Goal: Transaction & Acquisition: Download file/media

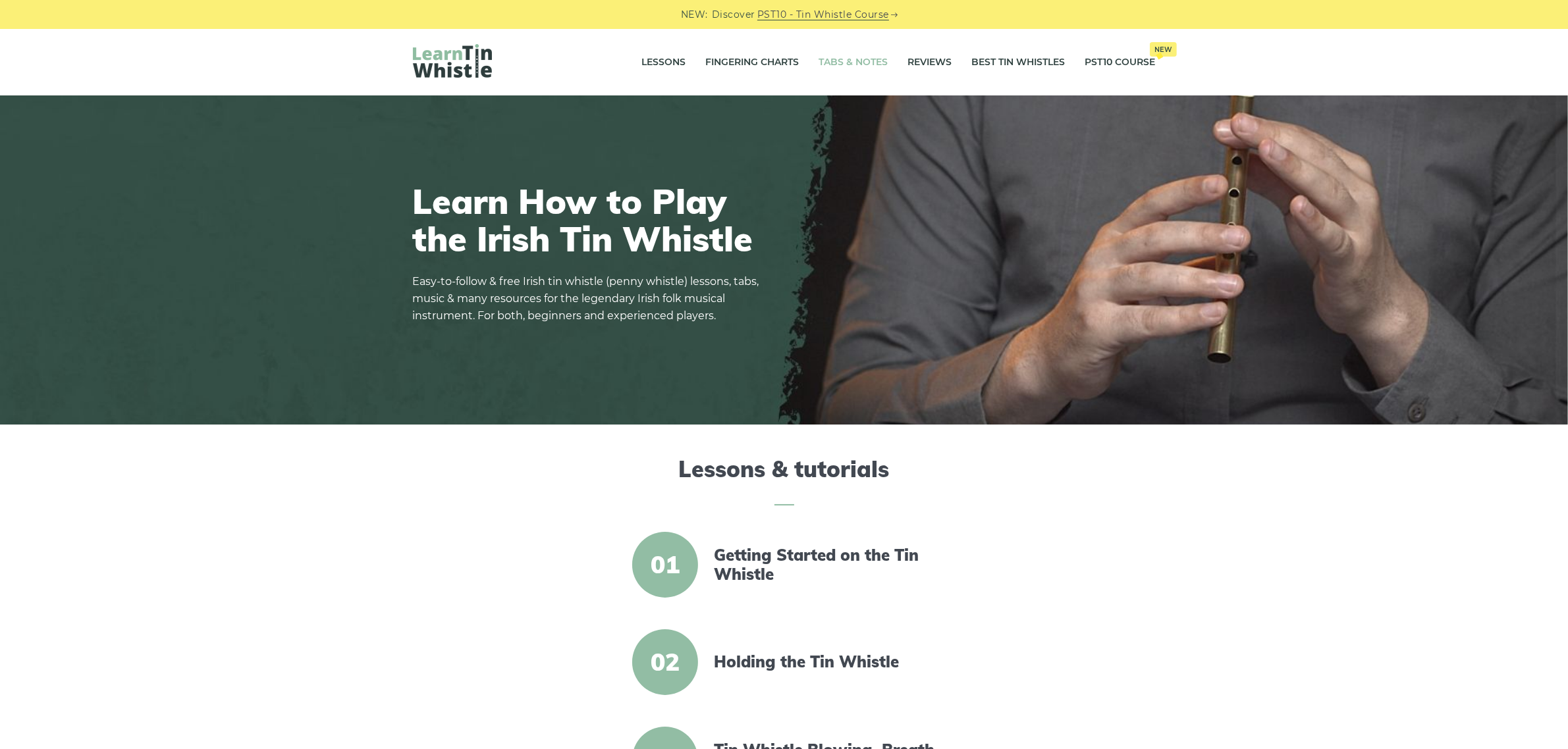
click at [835, 61] on link "Tabs & Notes" at bounding box center [854, 62] width 69 height 33
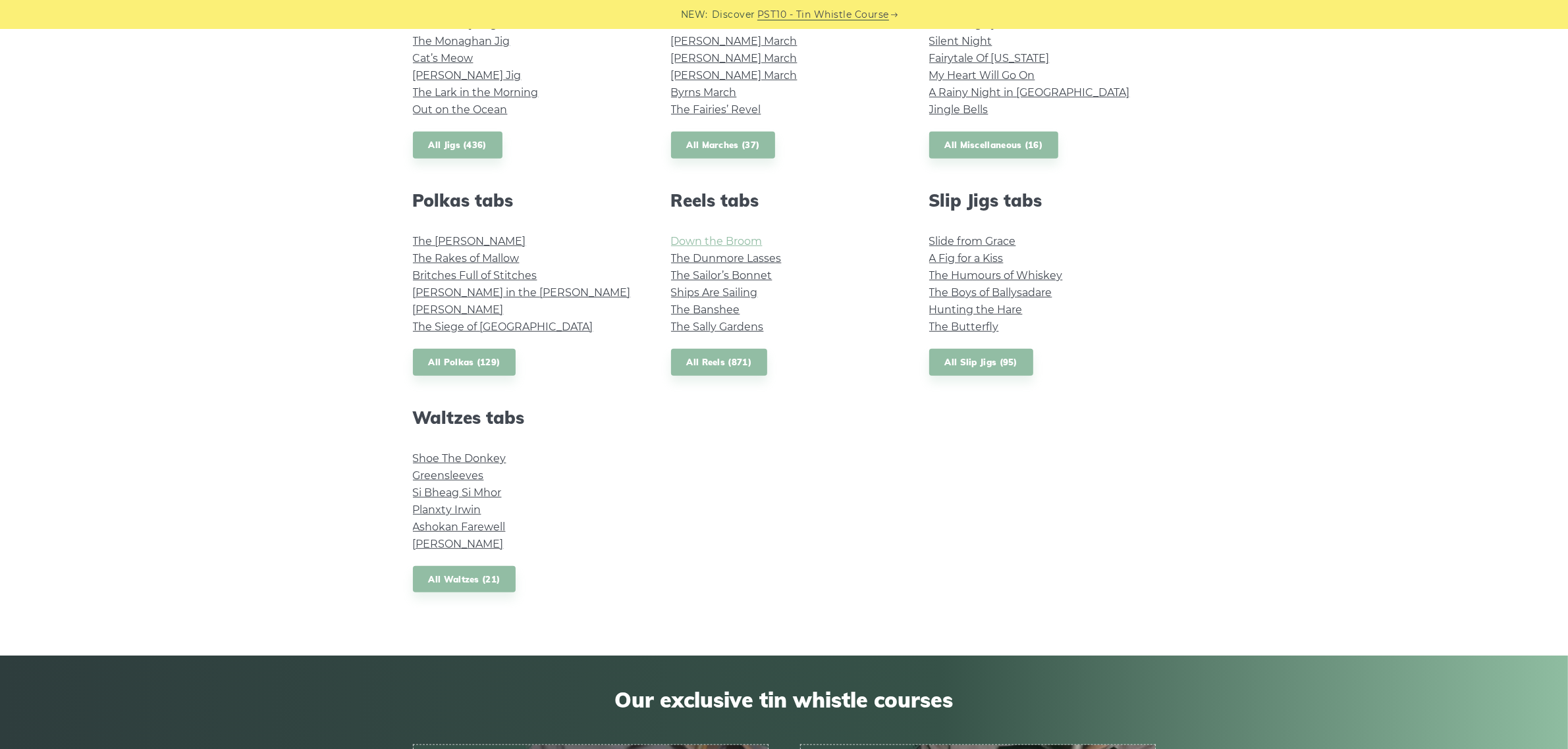
scroll to position [823, 0]
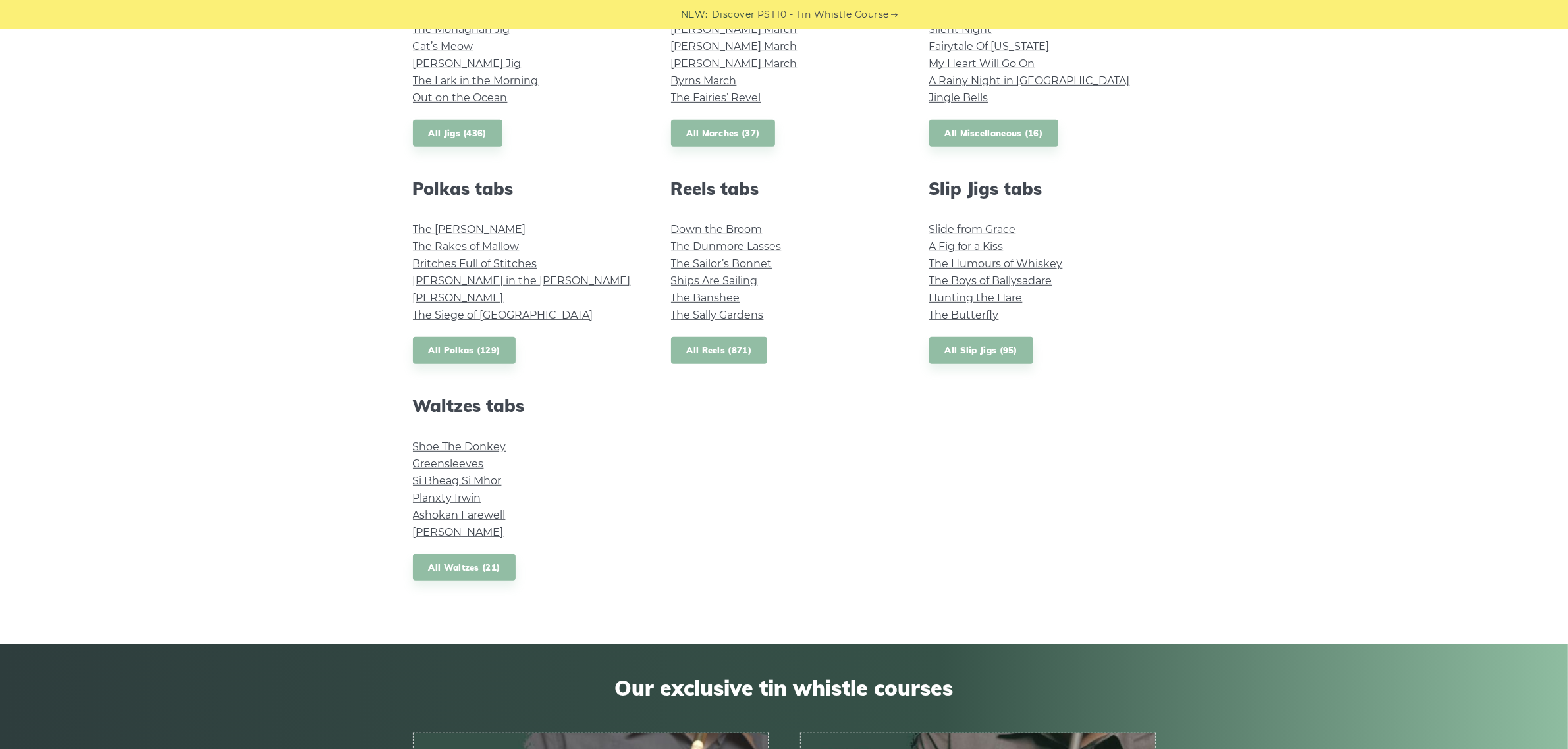
click at [705, 344] on link "All Reels (871)" at bounding box center [720, 351] width 97 height 27
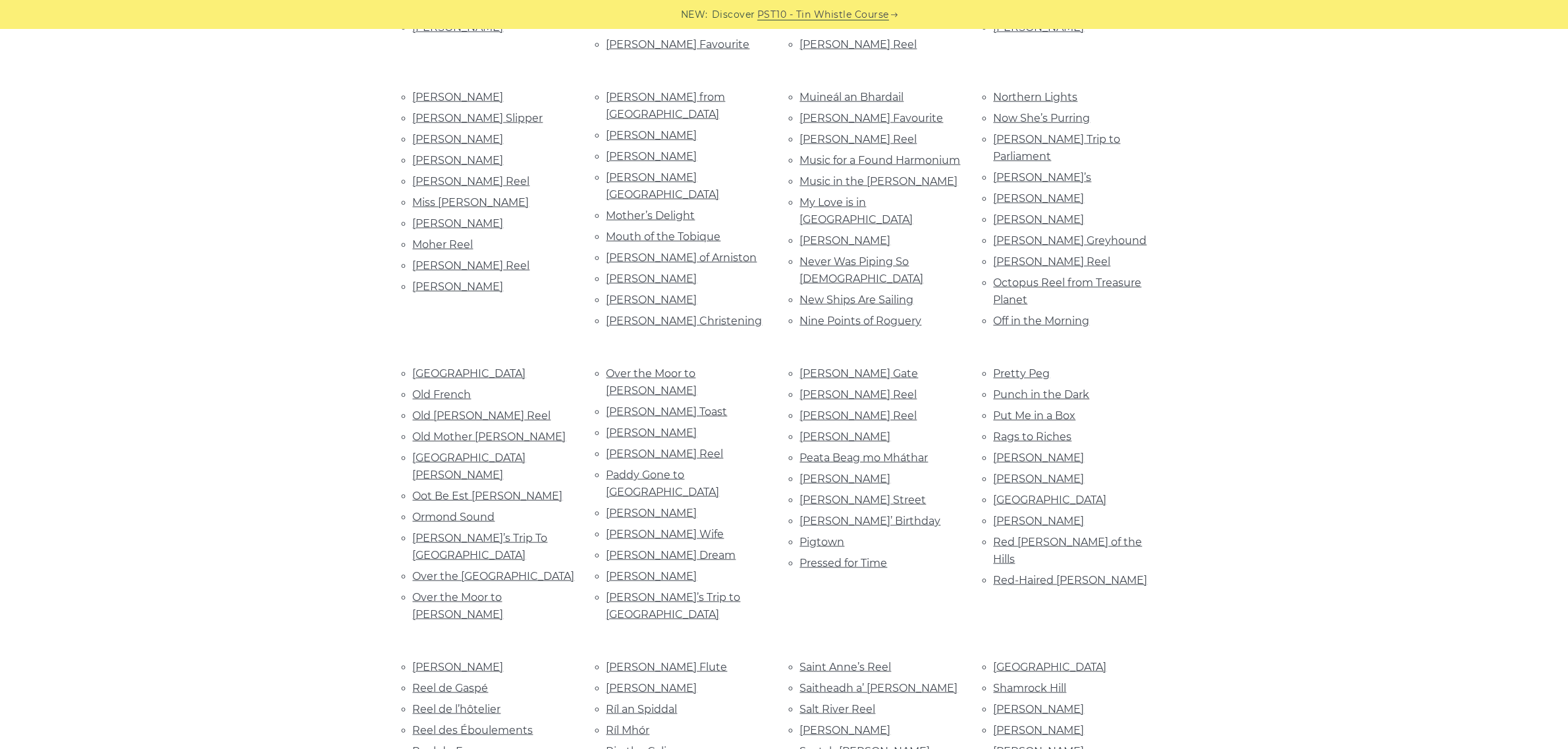
scroll to position [2265, 0]
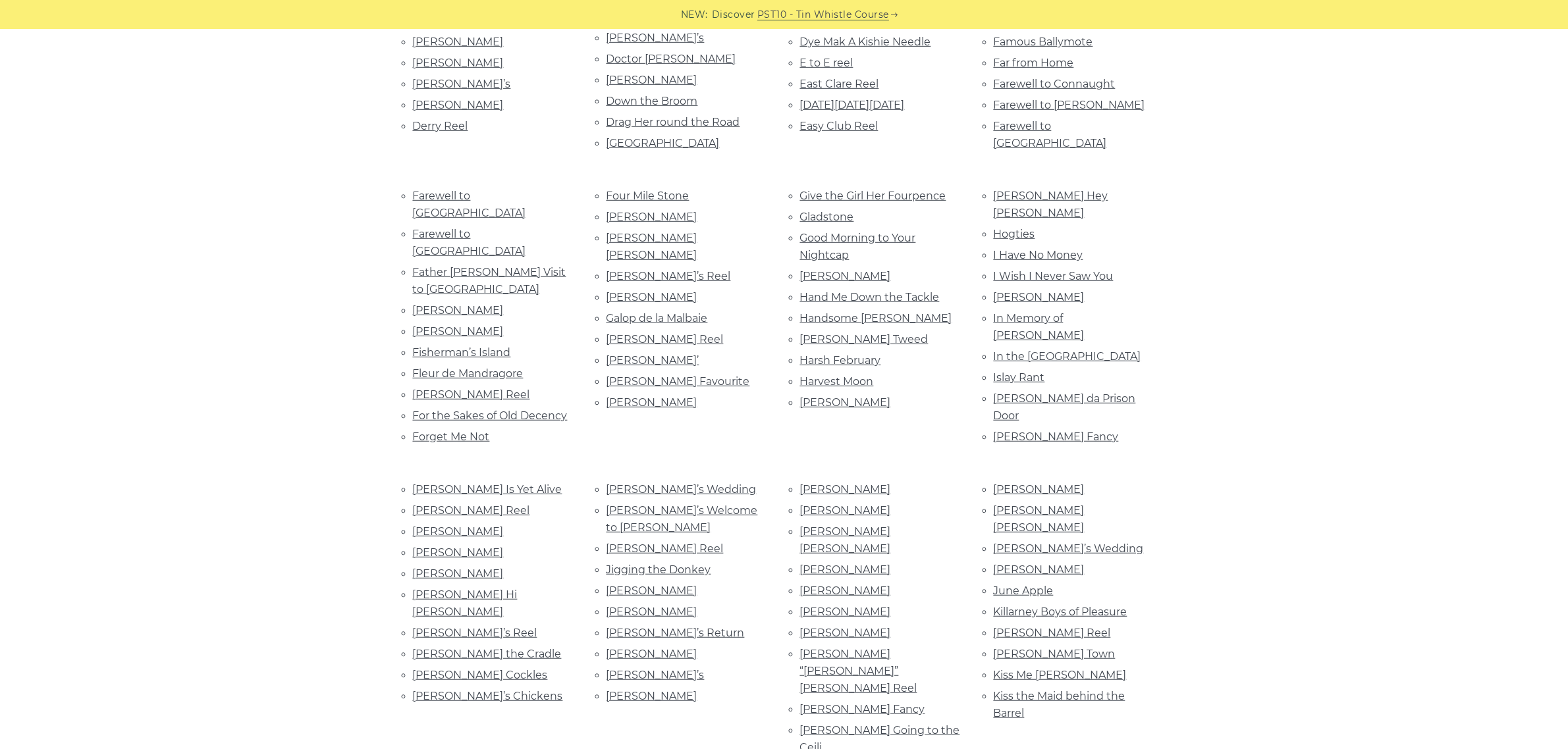
scroll to position [1112, 0]
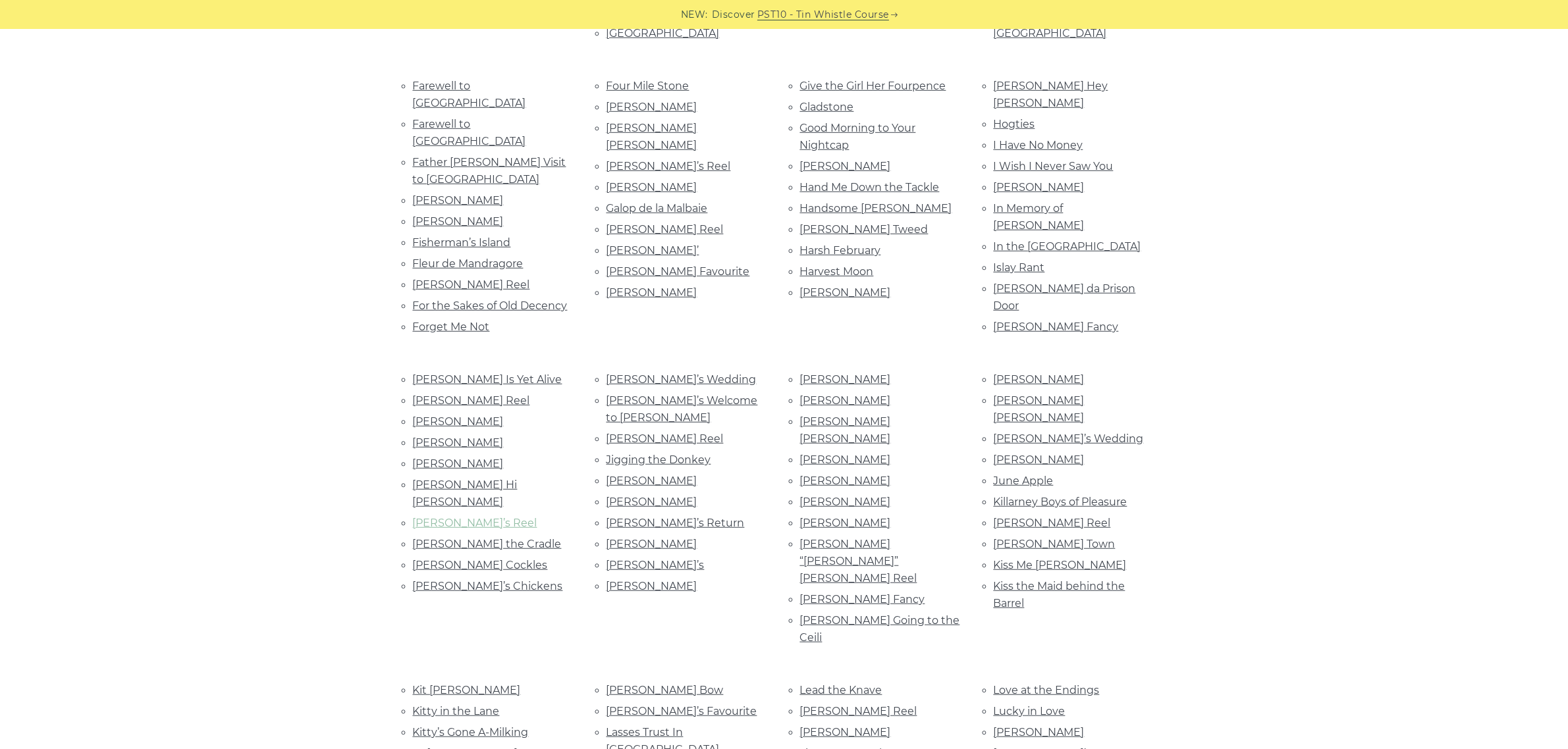
click at [448, 517] on link "[PERSON_NAME]’s Reel" at bounding box center [475, 523] width 125 height 13
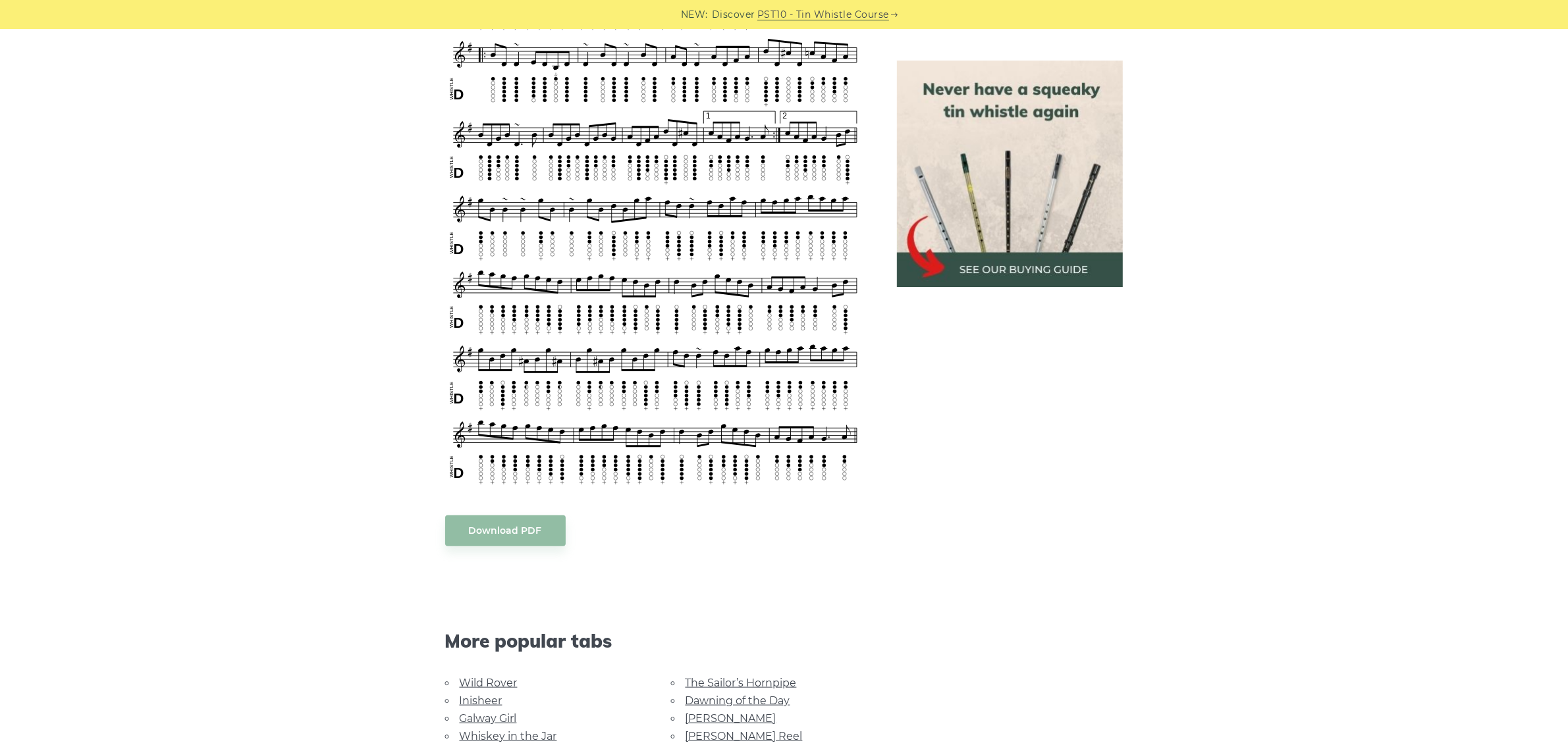
scroll to position [1810, 0]
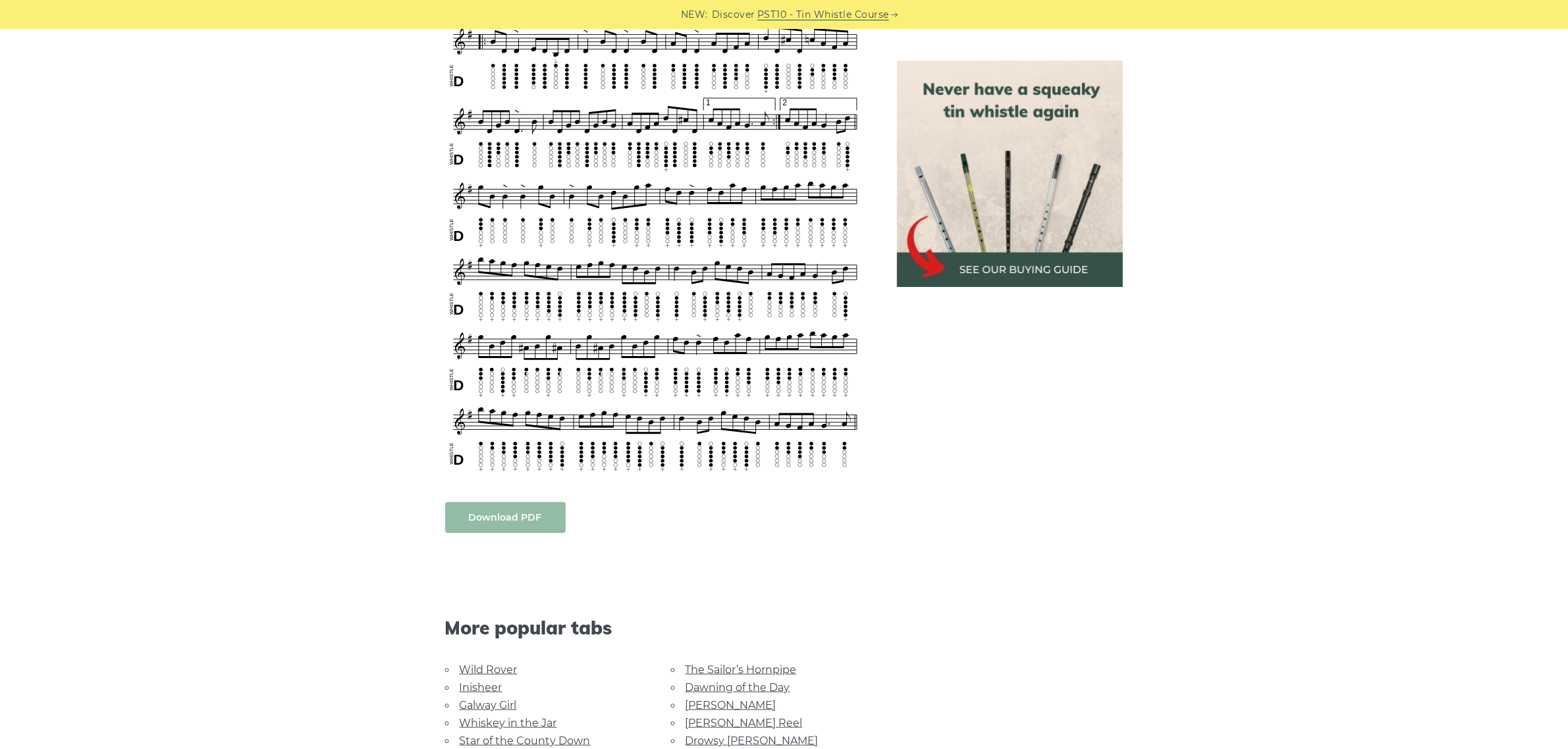
click at [511, 512] on link "Download PDF" at bounding box center [505, 518] width 121 height 31
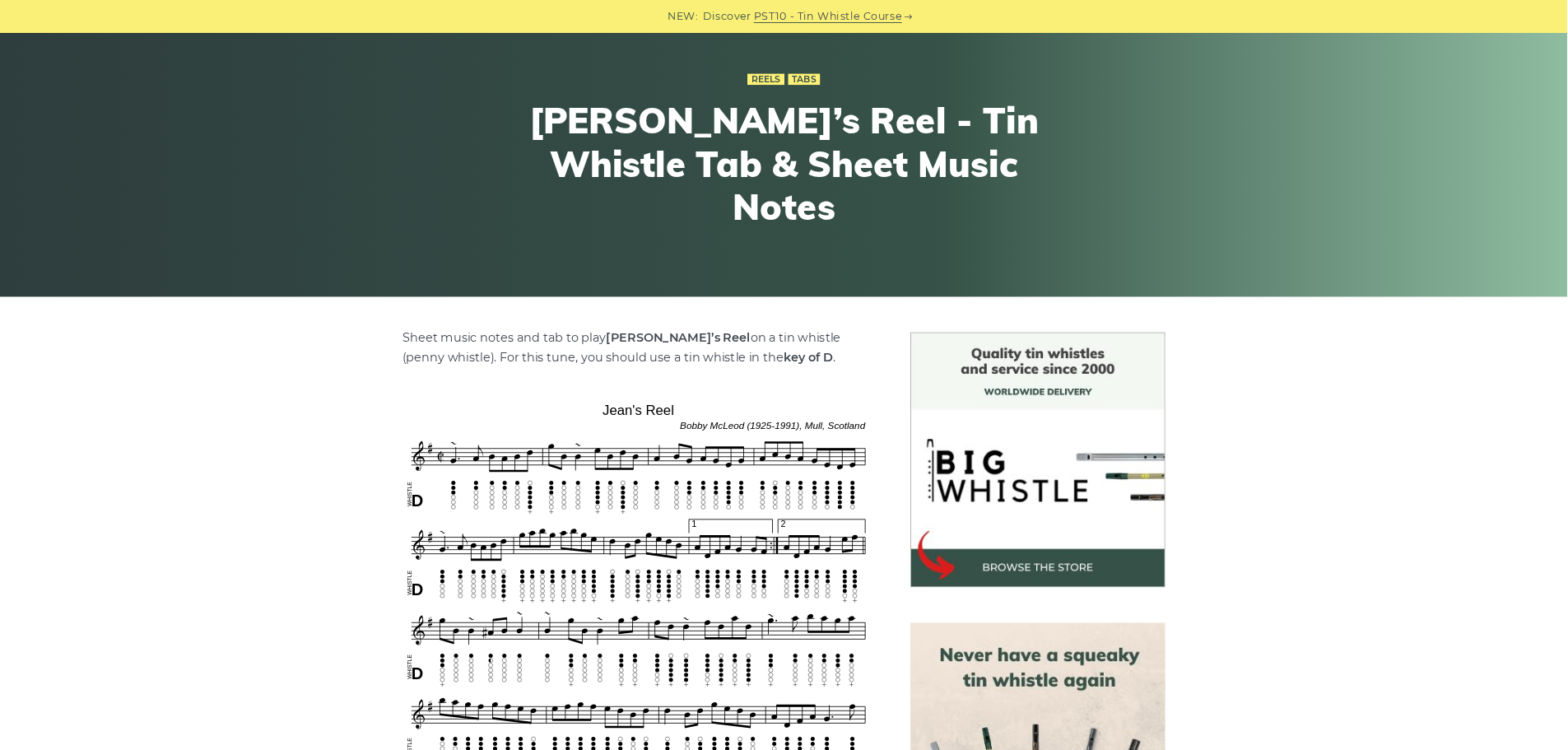
scroll to position [104, 0]
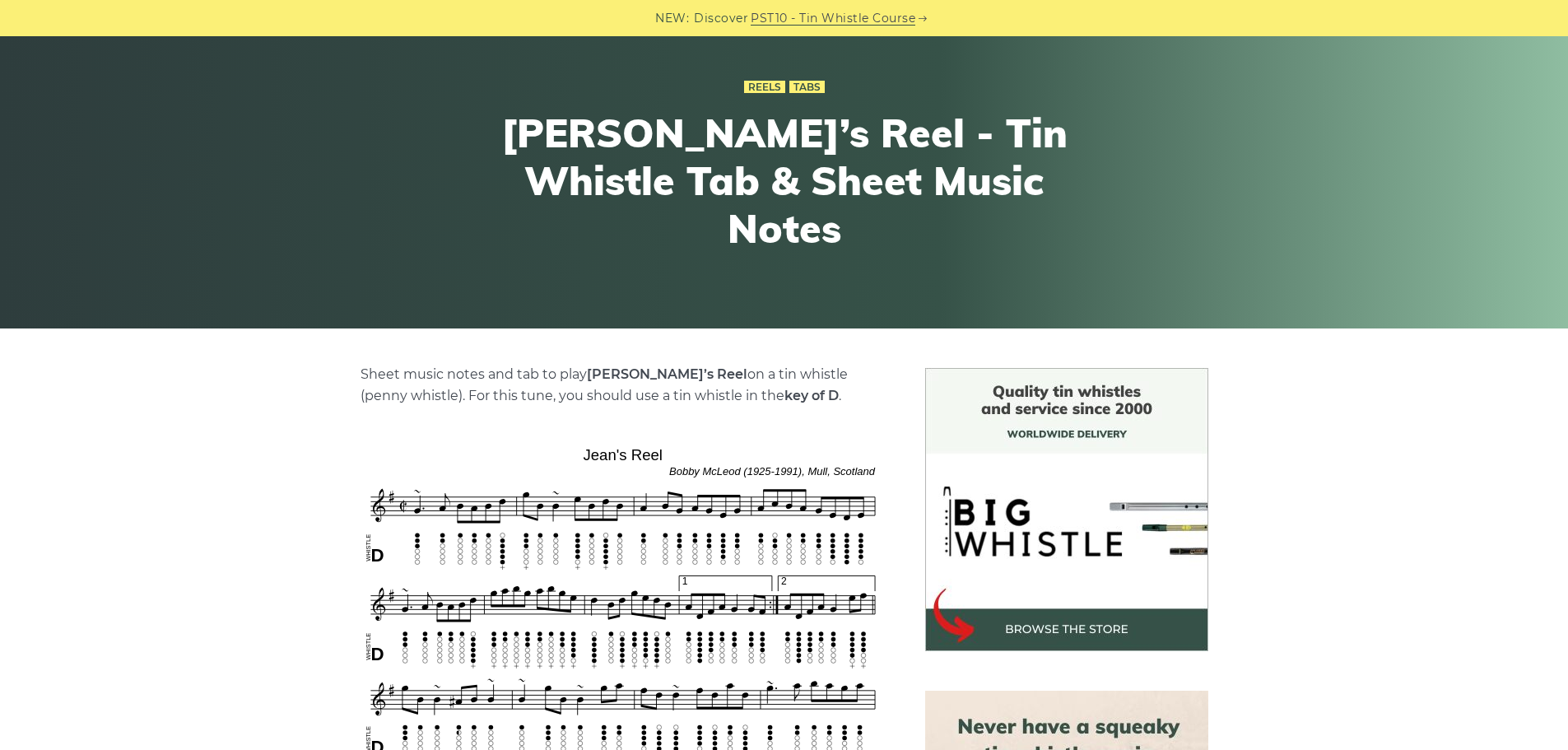
drag, startPoint x: 1187, startPoint y: 8, endPoint x: 1216, endPoint y: 301, distance: 294.4
click at [1275, 303] on div "Reels Tabs Jean’s Reel - Tin Whistle Tab & Sheet Music Notes" at bounding box center [784, 172] width 1568 height 313
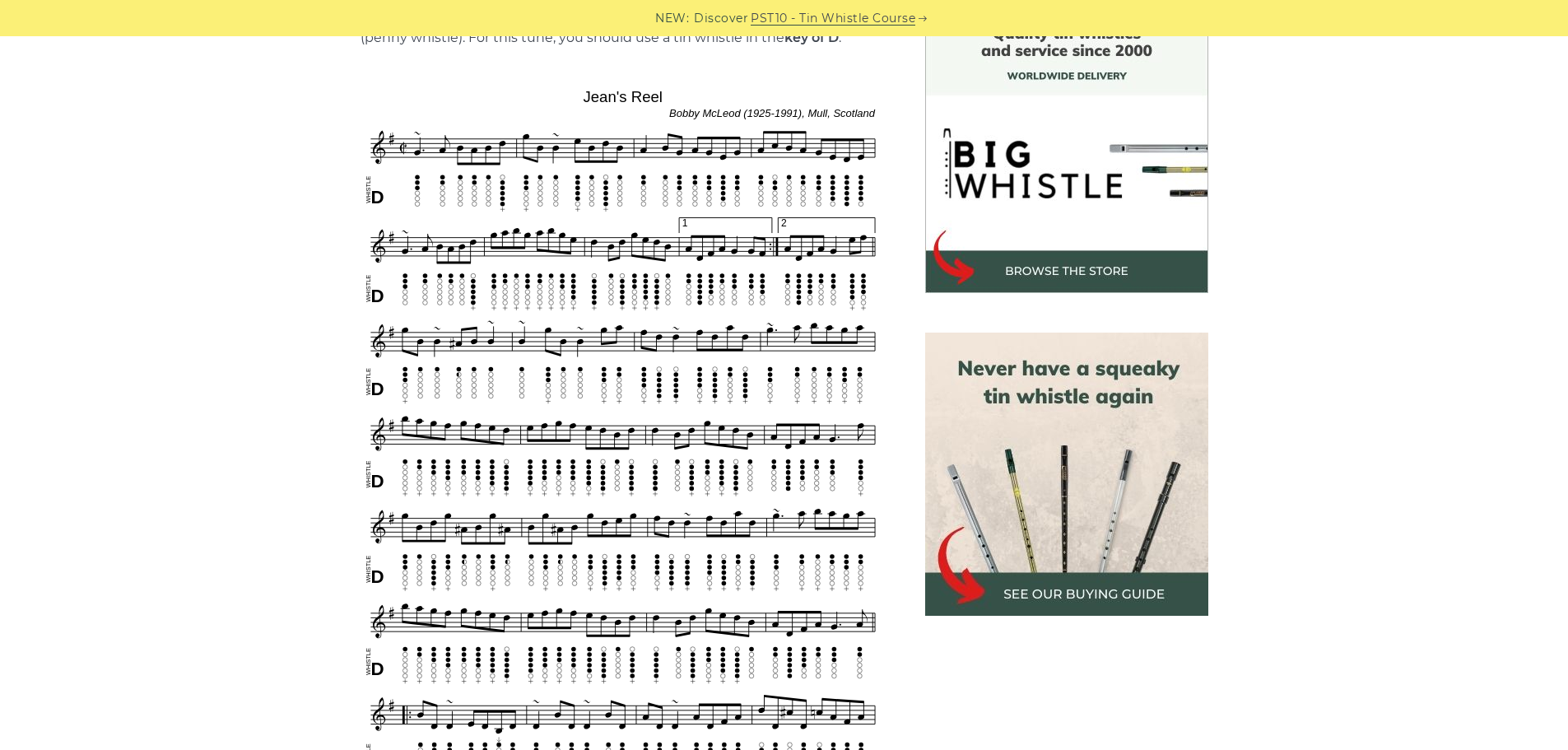
scroll to position [433, 0]
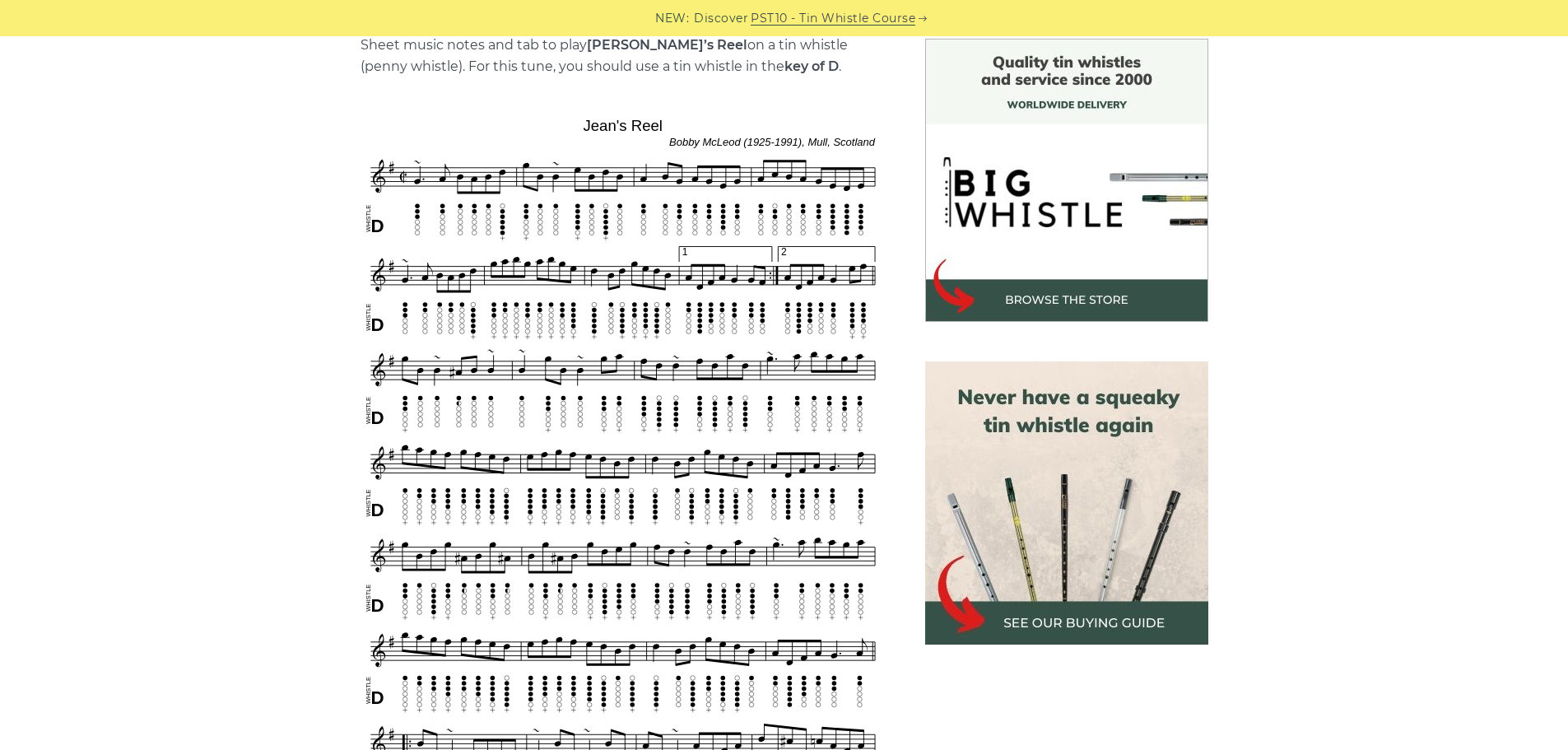
drag, startPoint x: 272, startPoint y: 95, endPoint x: 636, endPoint y: 308, distance: 421.7
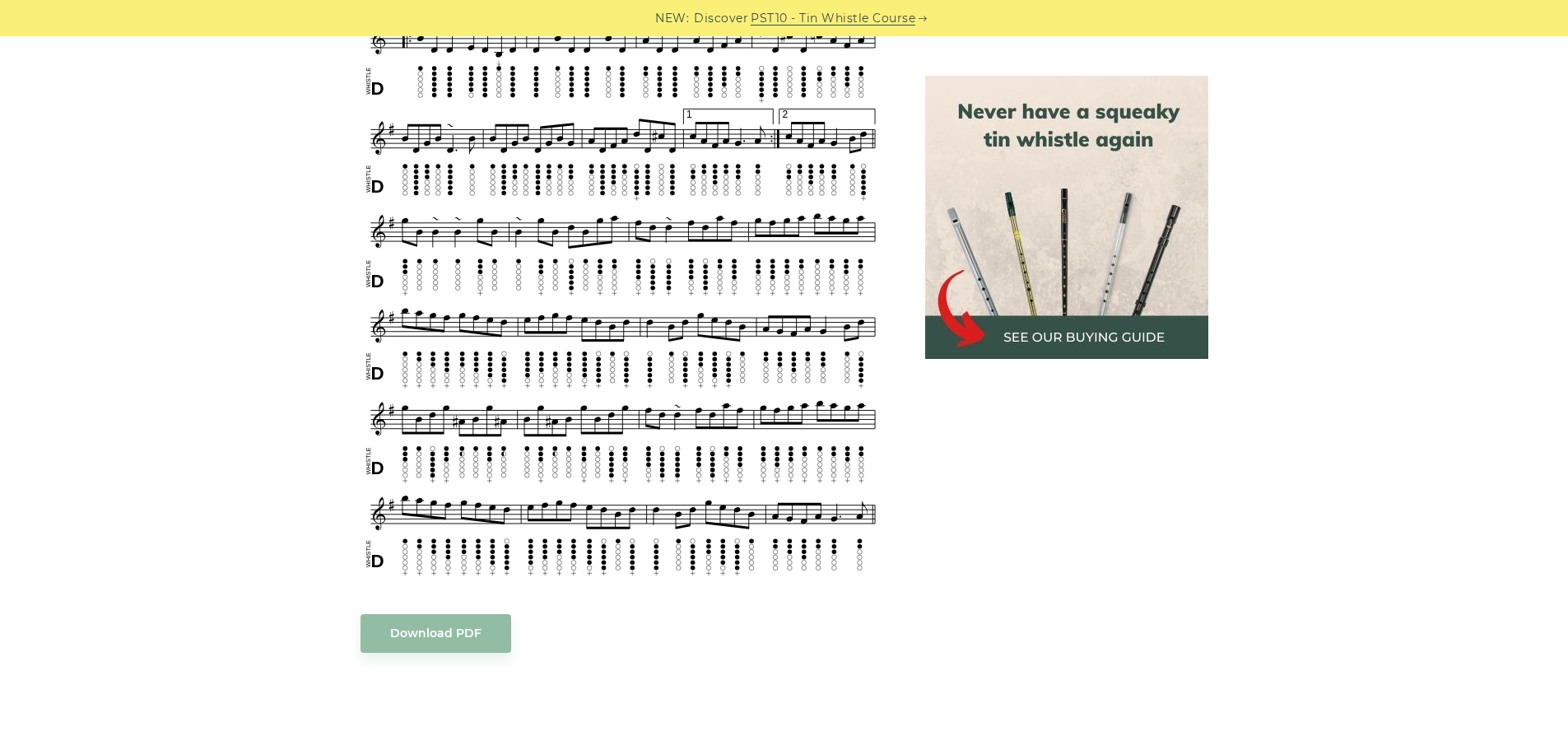
scroll to position [2326, 0]
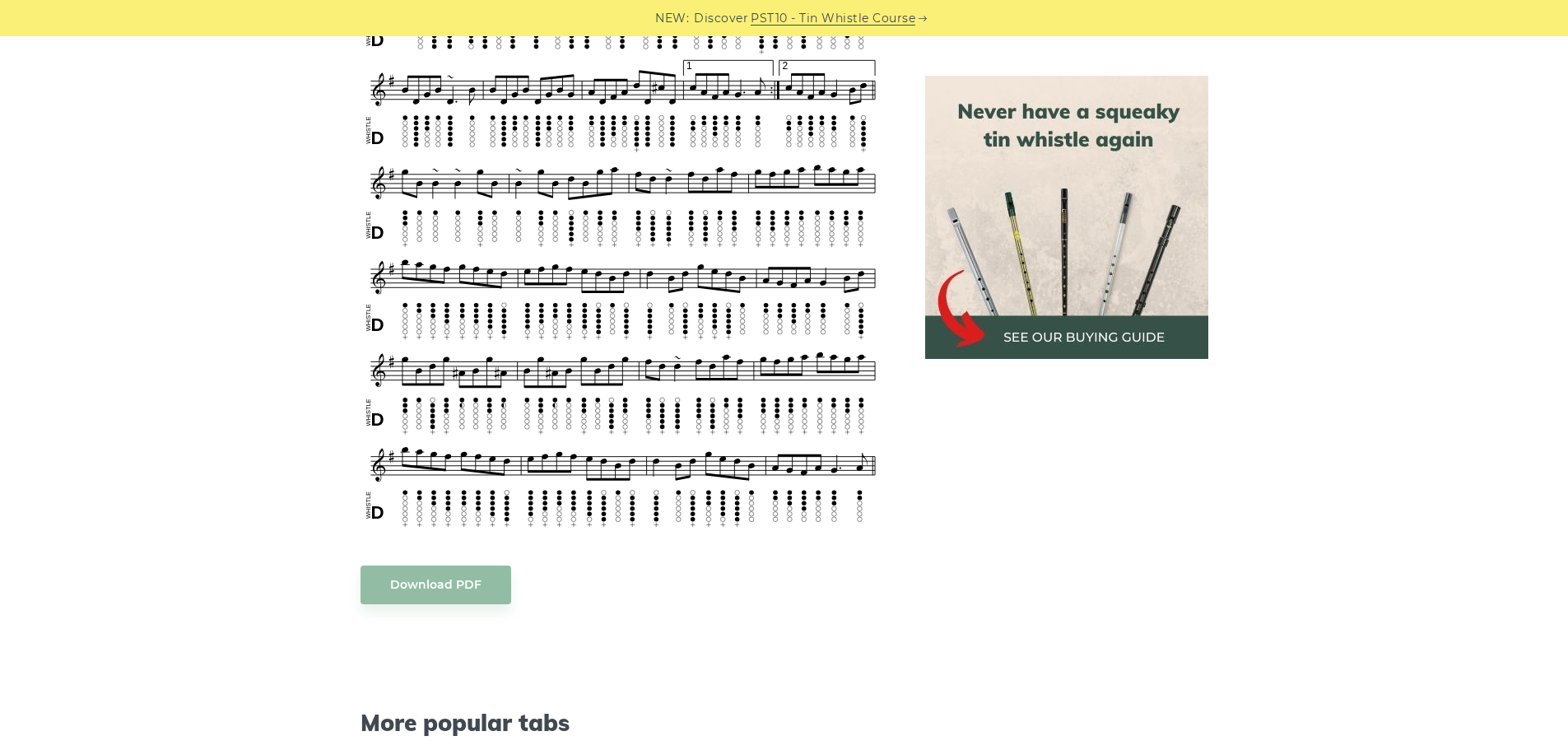
drag, startPoint x: 1027, startPoint y: 442, endPoint x: 872, endPoint y: 397, distance: 161.4
drag, startPoint x: 557, startPoint y: 408, endPoint x: 733, endPoint y: 620, distance: 275.5
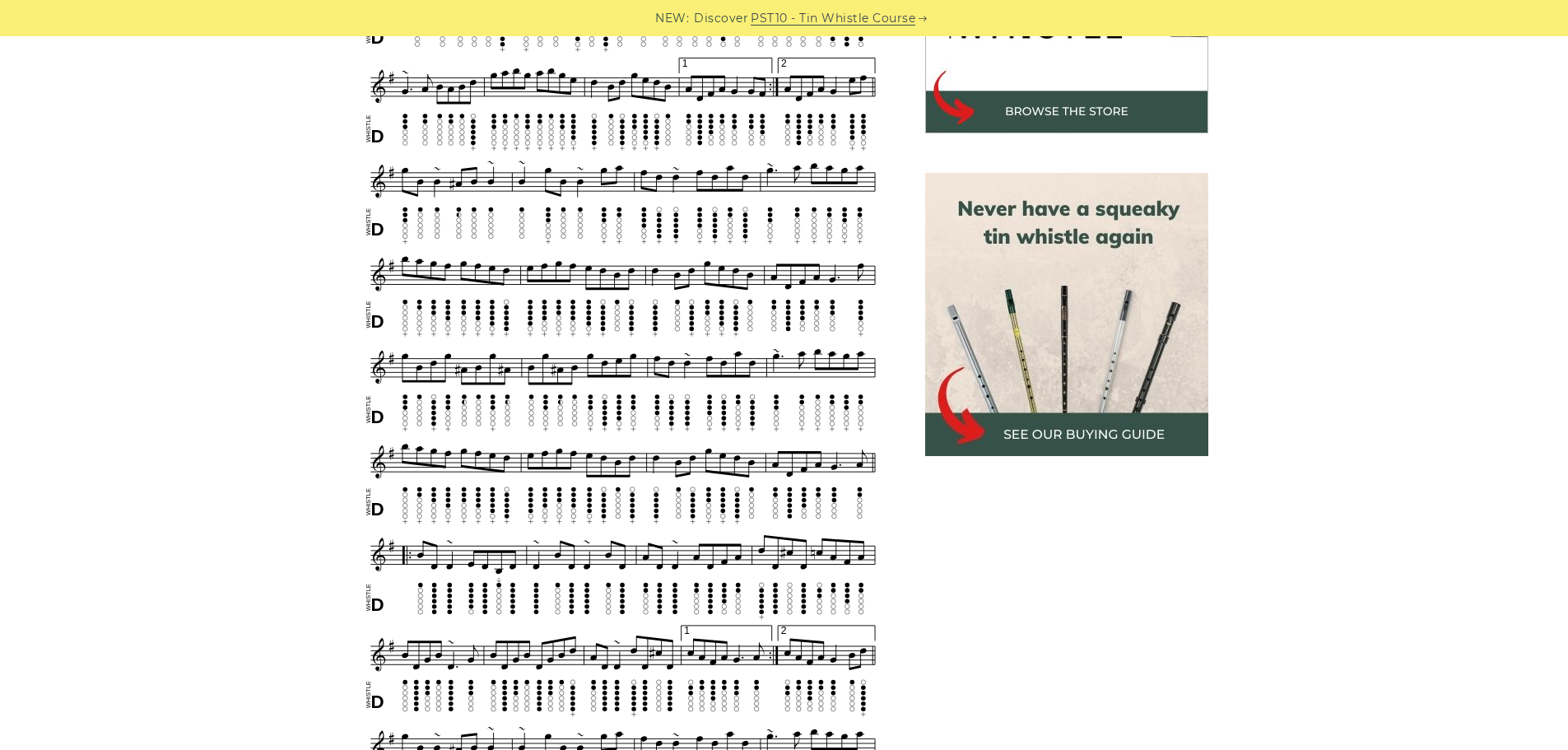
scroll to position [515, 0]
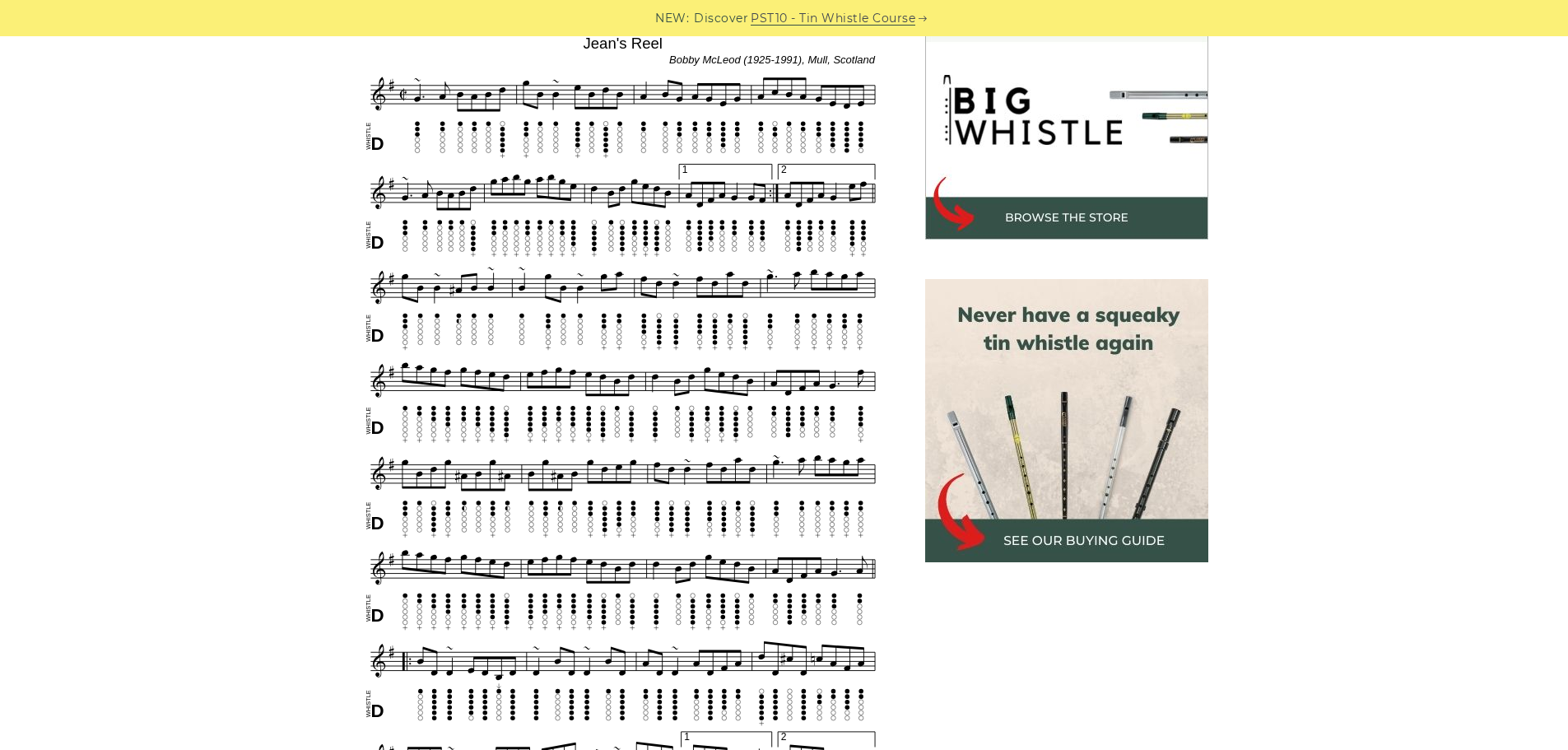
drag, startPoint x: 248, startPoint y: 133, endPoint x: 472, endPoint y: 278, distance: 266.8
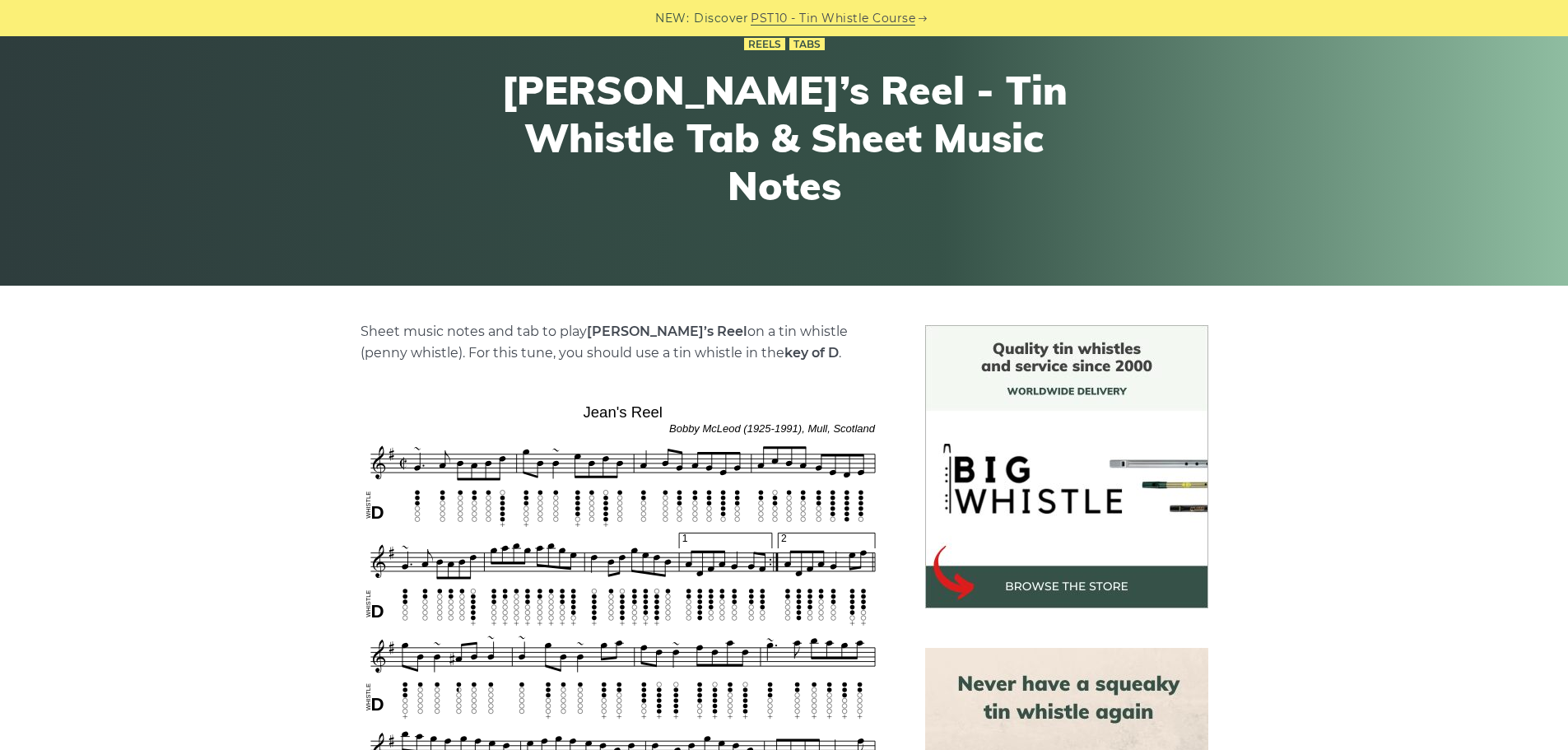
scroll to position [21, 0]
